Goal: Task Accomplishment & Management: Manage account settings

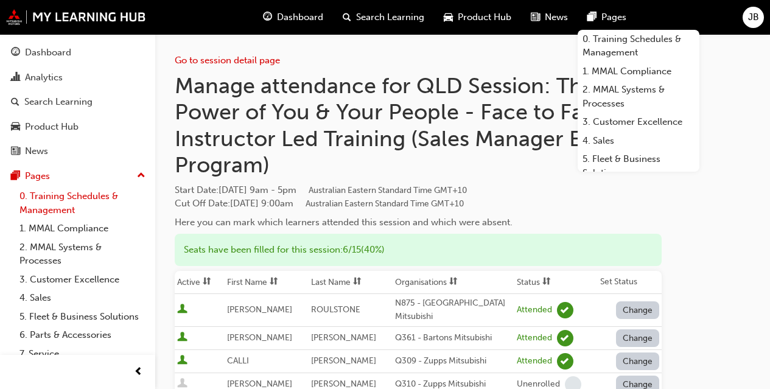
scroll to position [33, 0]
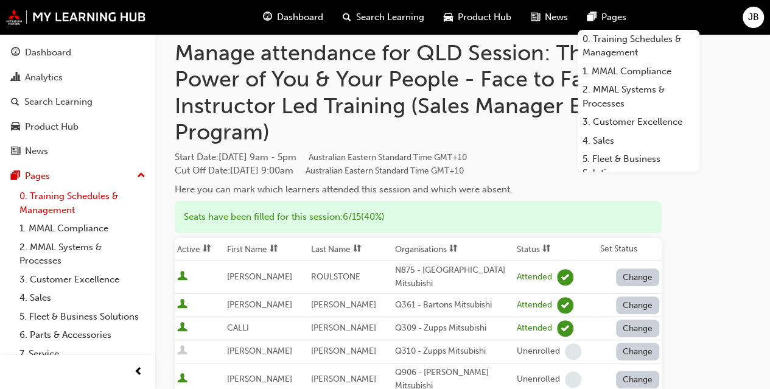
click at [59, 198] on link "0. Training Schedules & Management" at bounding box center [83, 203] width 136 height 32
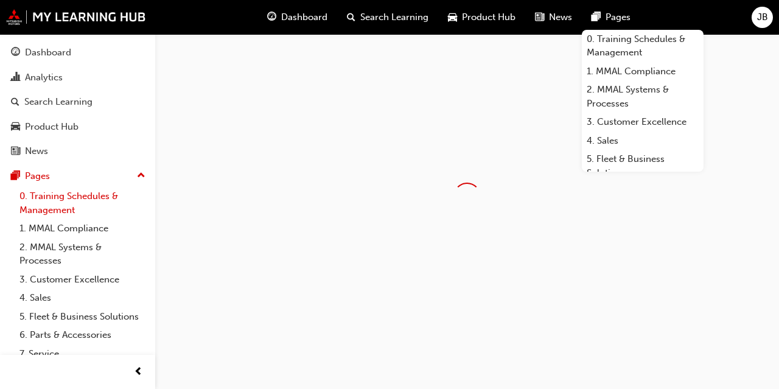
click at [59, 198] on link "0. Training Schedules & Management" at bounding box center [83, 203] width 136 height 32
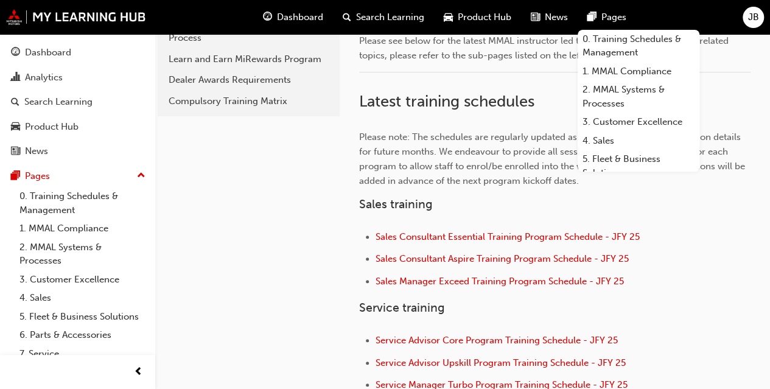
scroll to position [340, 0]
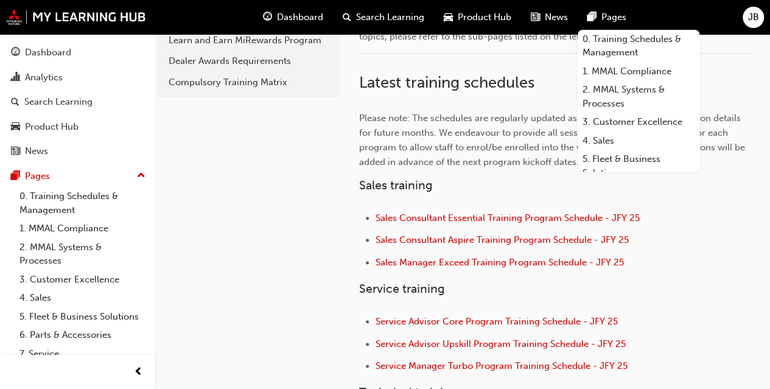
click at [440, 311] on div "👋 Welcome to the Training Schedules & Management section of My Learning Hub! Pl…" at bounding box center [555, 309] width 392 height 636
click at [441, 323] on span "Service Advisor Core Program Training Schedule - JFY 25" at bounding box center [497, 321] width 242 height 11
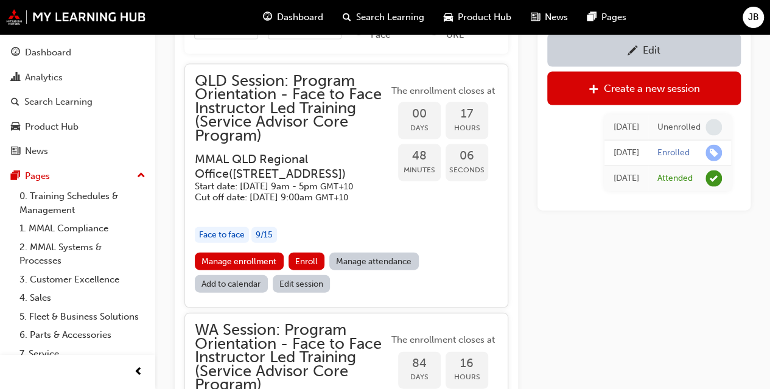
scroll to position [1251, 0]
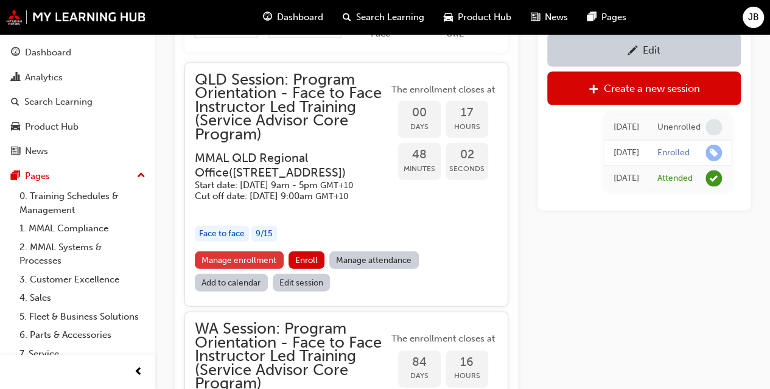
click at [256, 269] on link "Manage enrollment" at bounding box center [239, 260] width 89 height 18
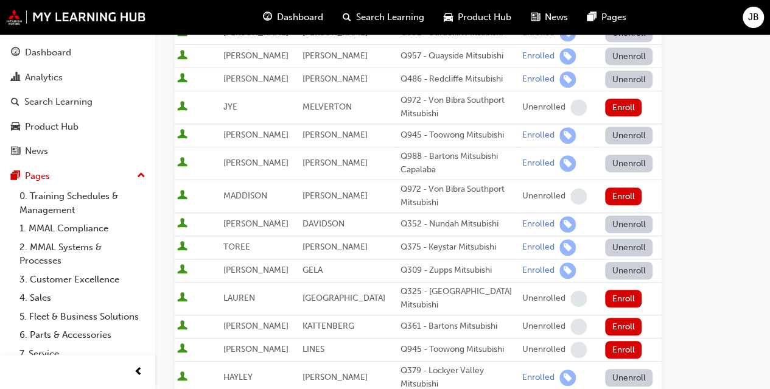
click at [256, 315] on td "[PERSON_NAME]" at bounding box center [260, 326] width 79 height 23
